Goal: Obtain resource: Obtain resource

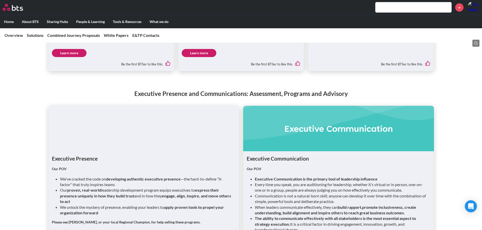
scroll to position [564, 0]
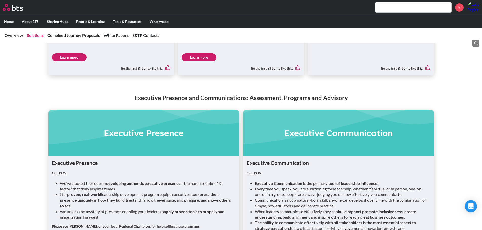
click at [33, 35] on link "Solutions" at bounding box center [35, 35] width 17 height 5
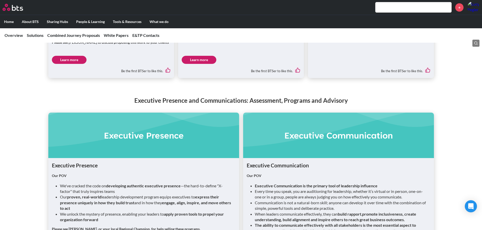
scroll to position [564, 0]
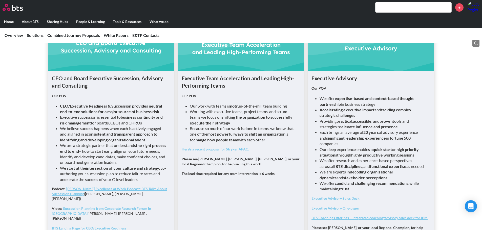
scroll to position [354, 0]
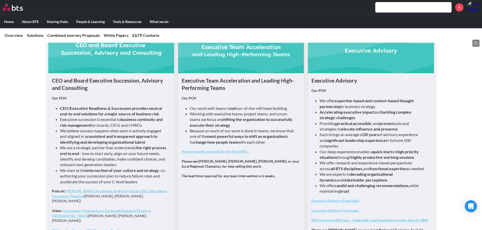
click at [207, 153] on link "Here's a recent proposal for Stryker APAC." at bounding box center [215, 151] width 67 height 4
